Goal: Task Accomplishment & Management: Use online tool/utility

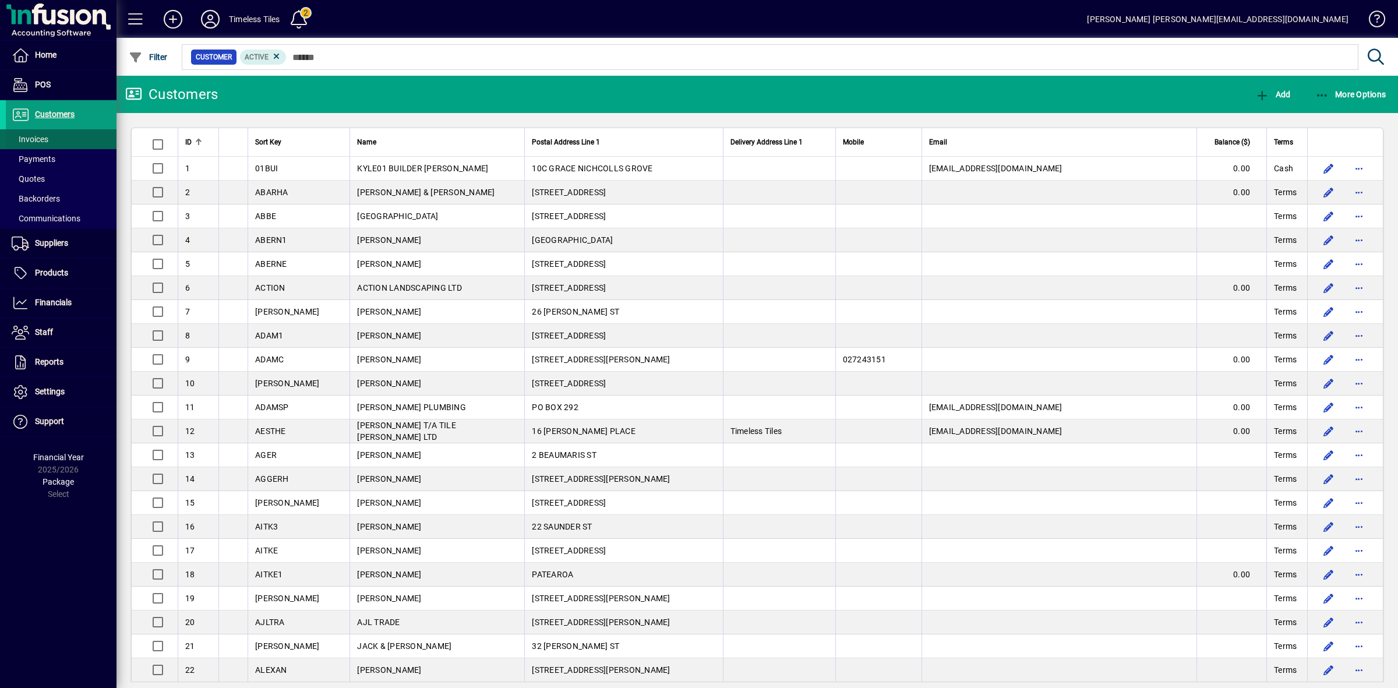
click at [53, 131] on span at bounding box center [61, 139] width 111 height 28
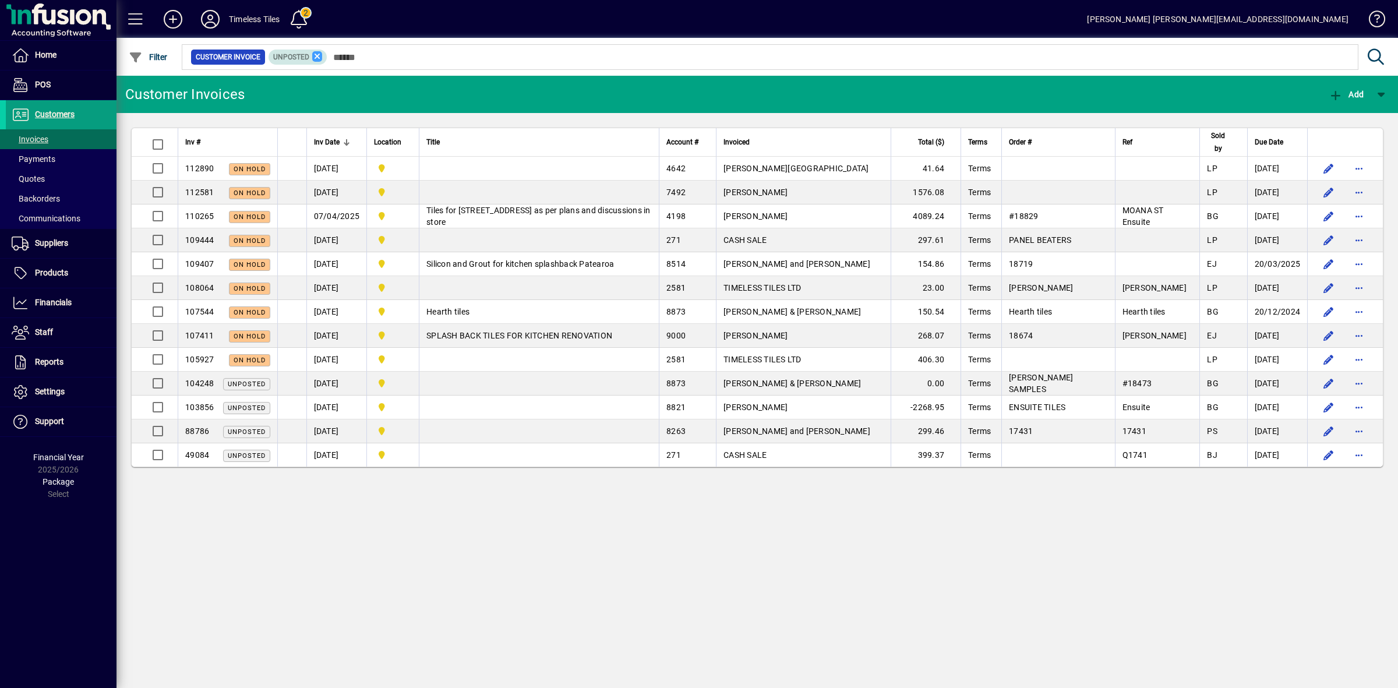
click at [312, 59] on icon at bounding box center [317, 56] width 10 height 10
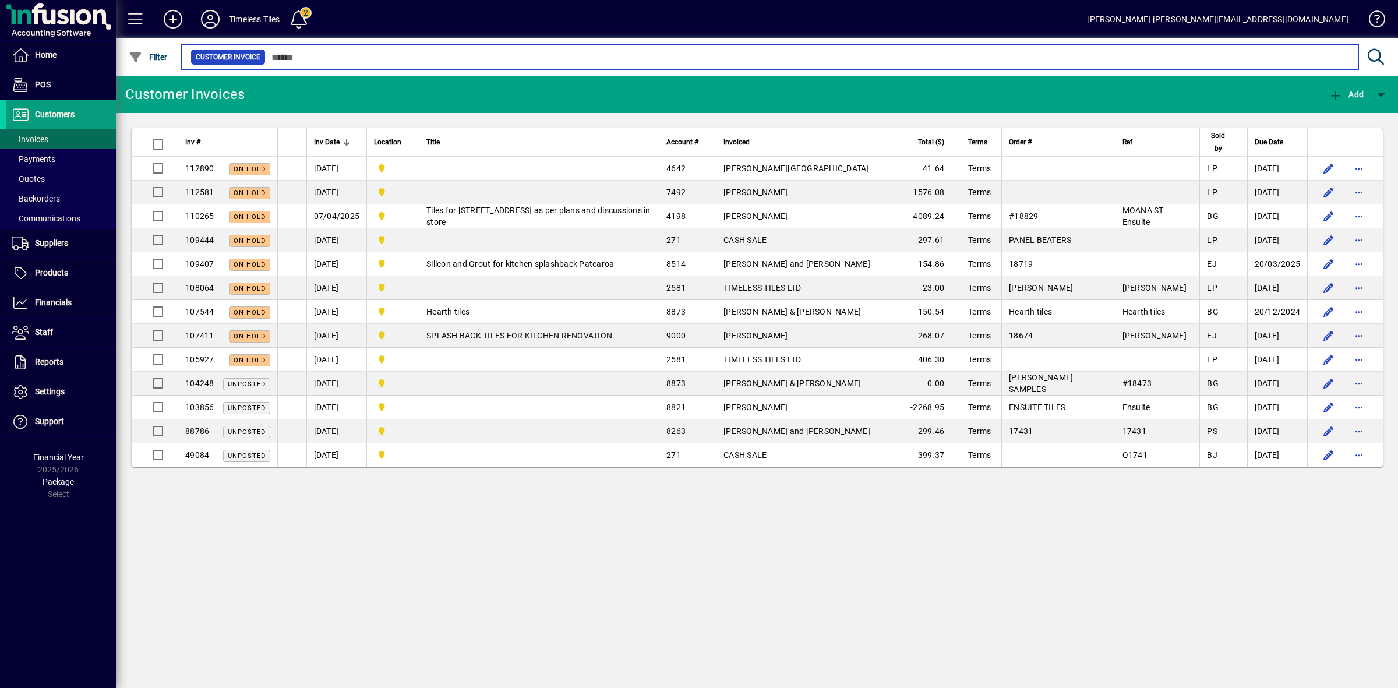
click at [353, 57] on input "text" at bounding box center [807, 57] width 1083 height 16
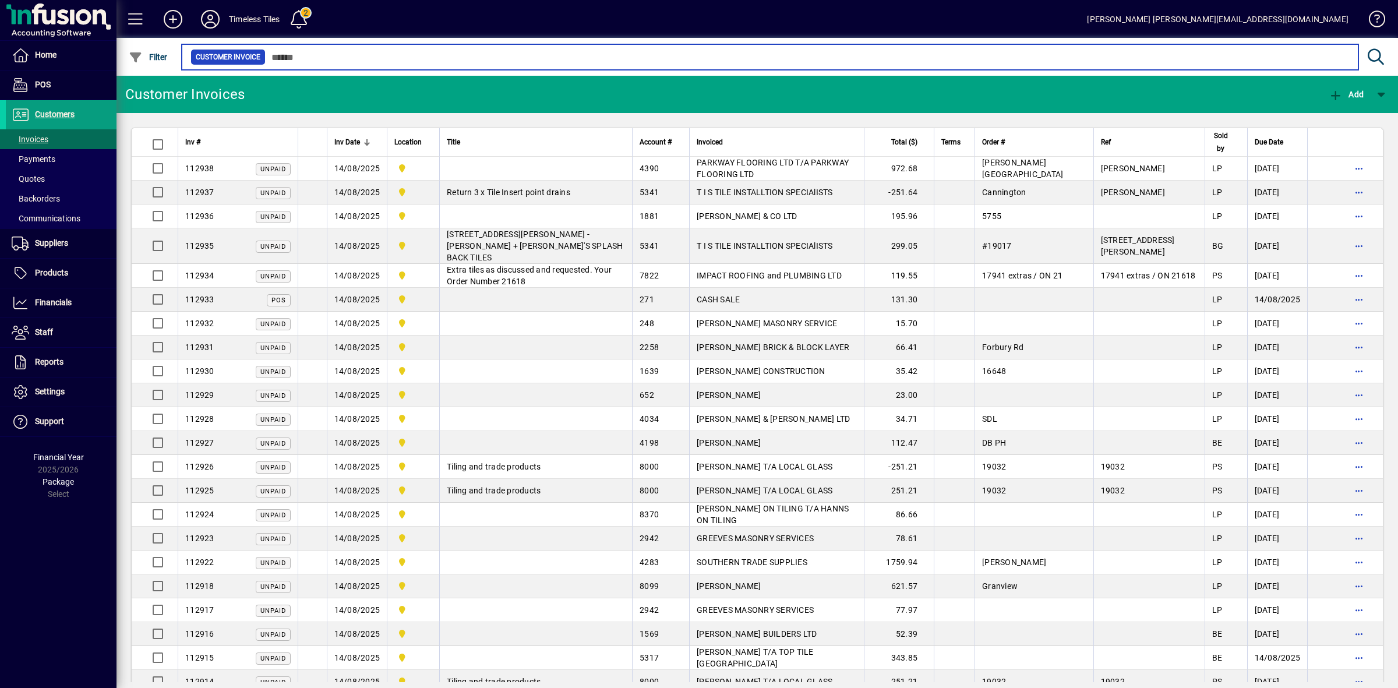
type input "*"
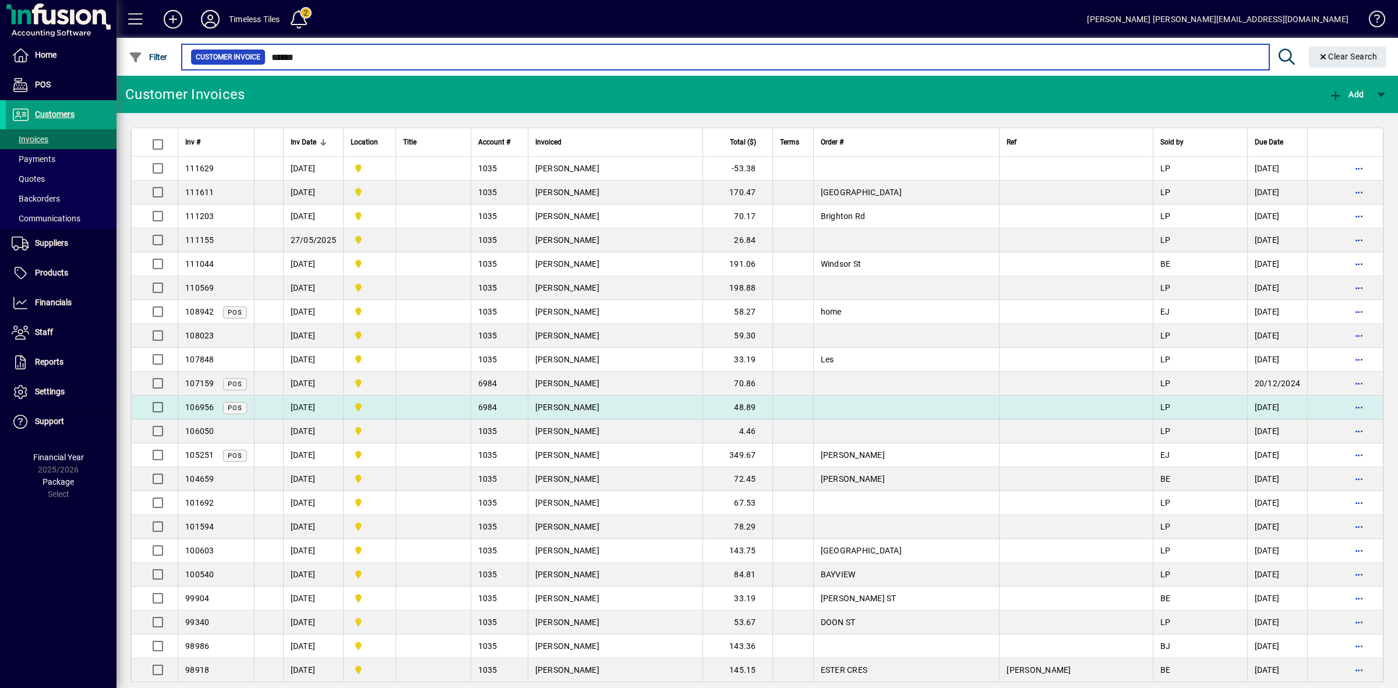
type input "******"
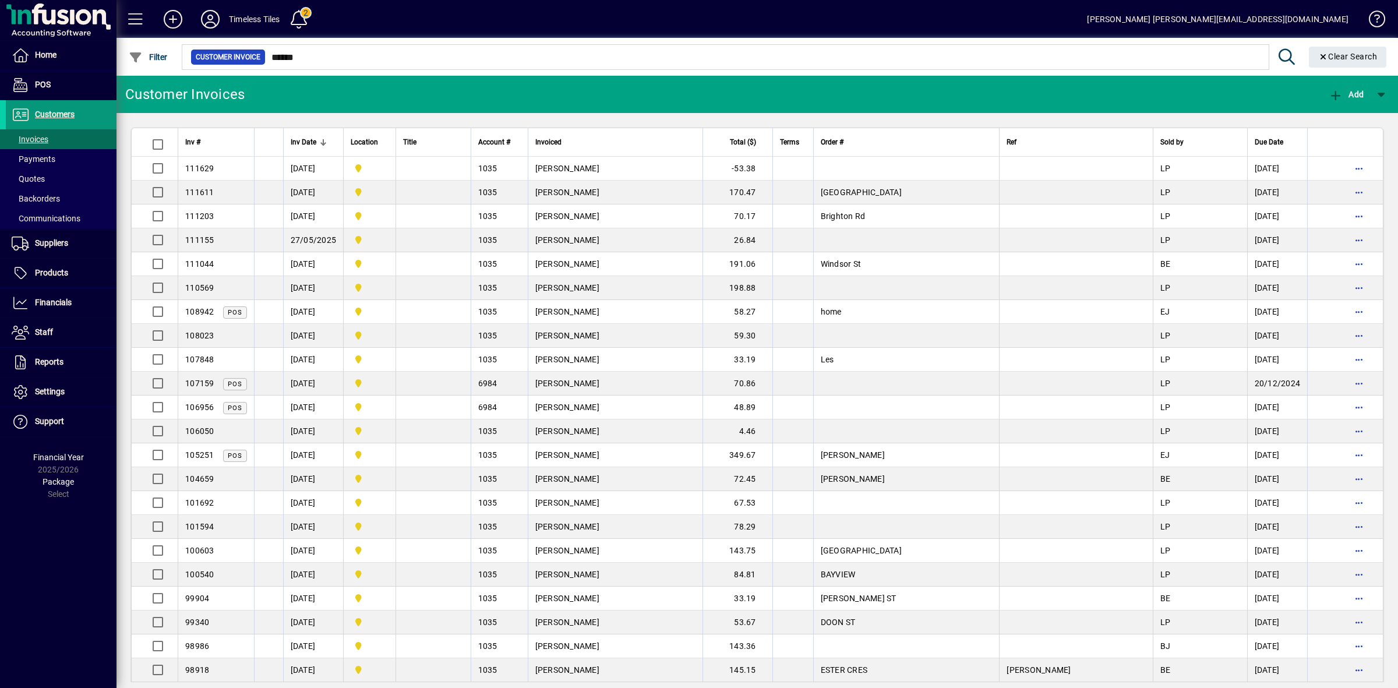
click at [63, 114] on span "Customers" at bounding box center [55, 113] width 40 height 9
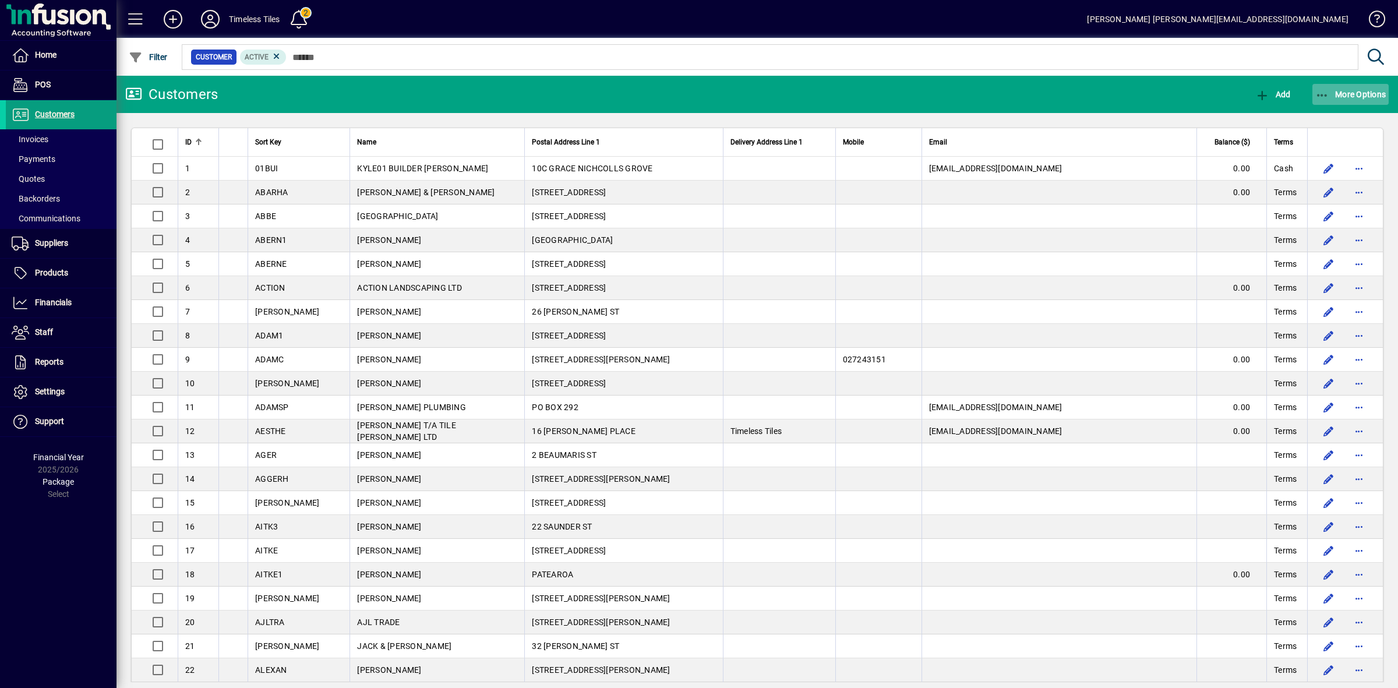
click at [1338, 88] on button "More Options" at bounding box center [1350, 94] width 77 height 21
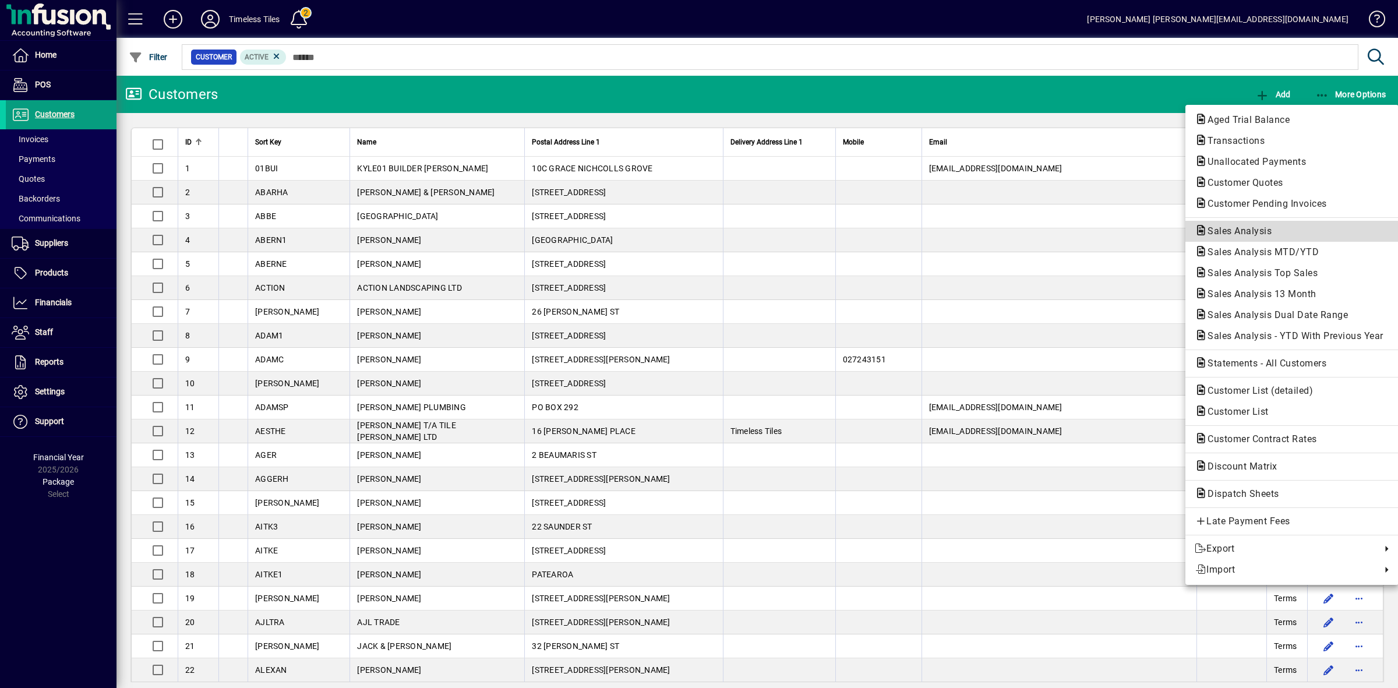
click at [1247, 232] on span "Sales Analysis" at bounding box center [1235, 230] width 83 height 11
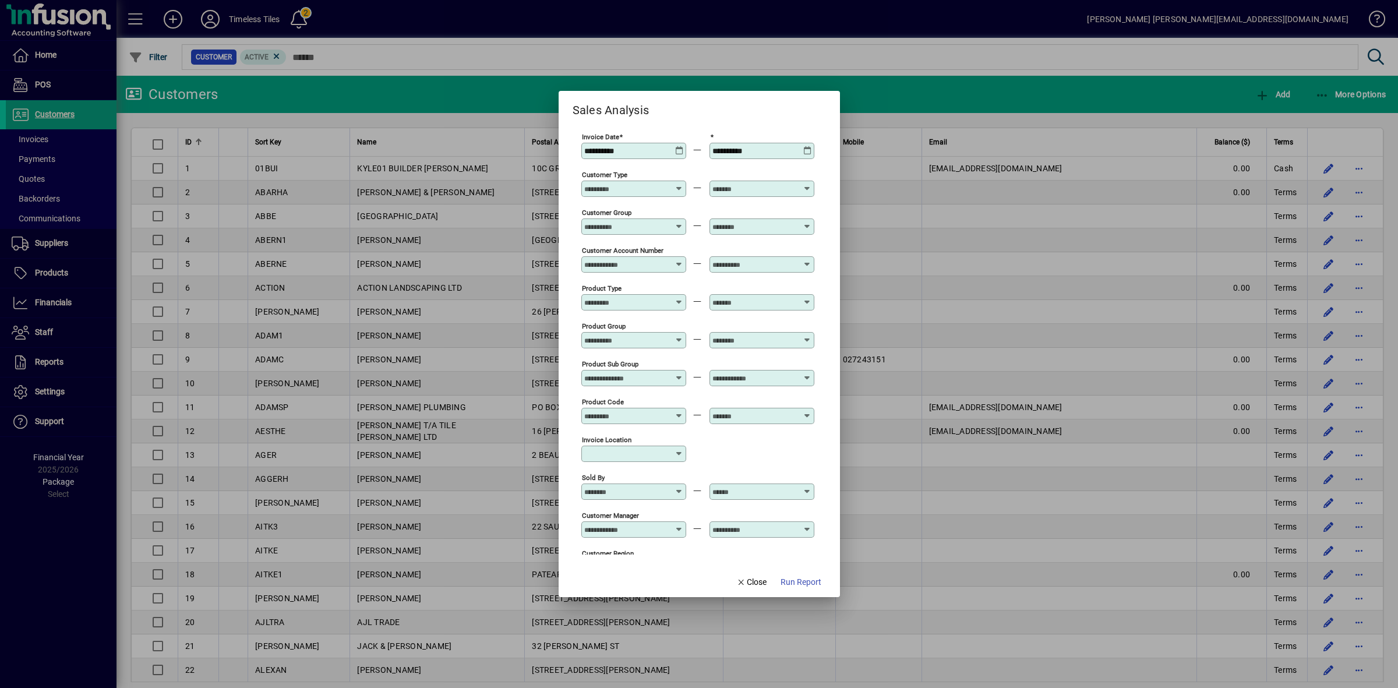
type input "**********"
click at [797, 589] on span "button" at bounding box center [801, 582] width 50 height 28
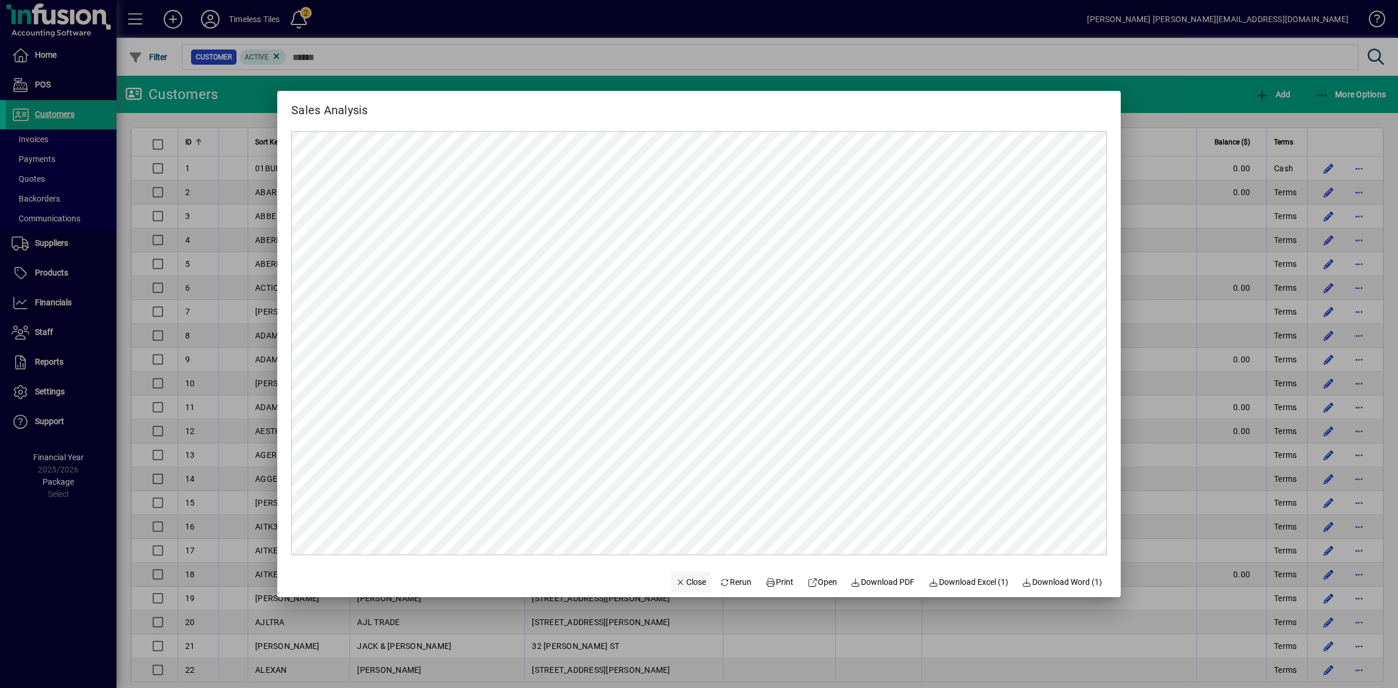
click at [685, 577] on span "Close" at bounding box center [691, 582] width 30 height 12
